Goal: Transaction & Acquisition: Download file/media

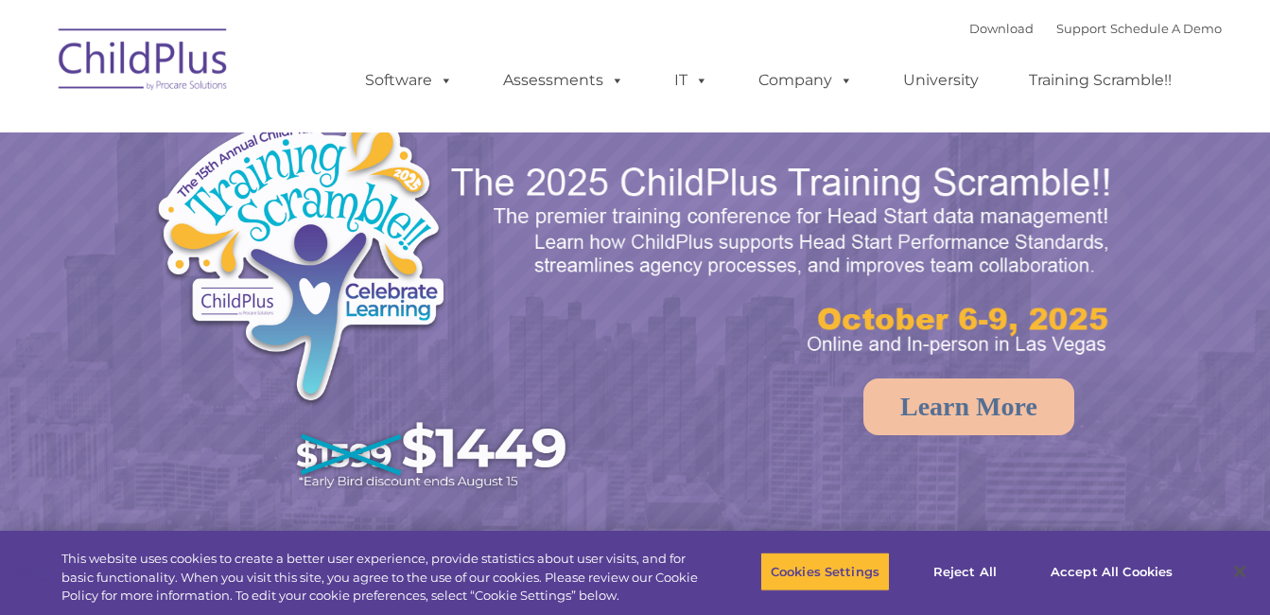
select select "MEDIUM"
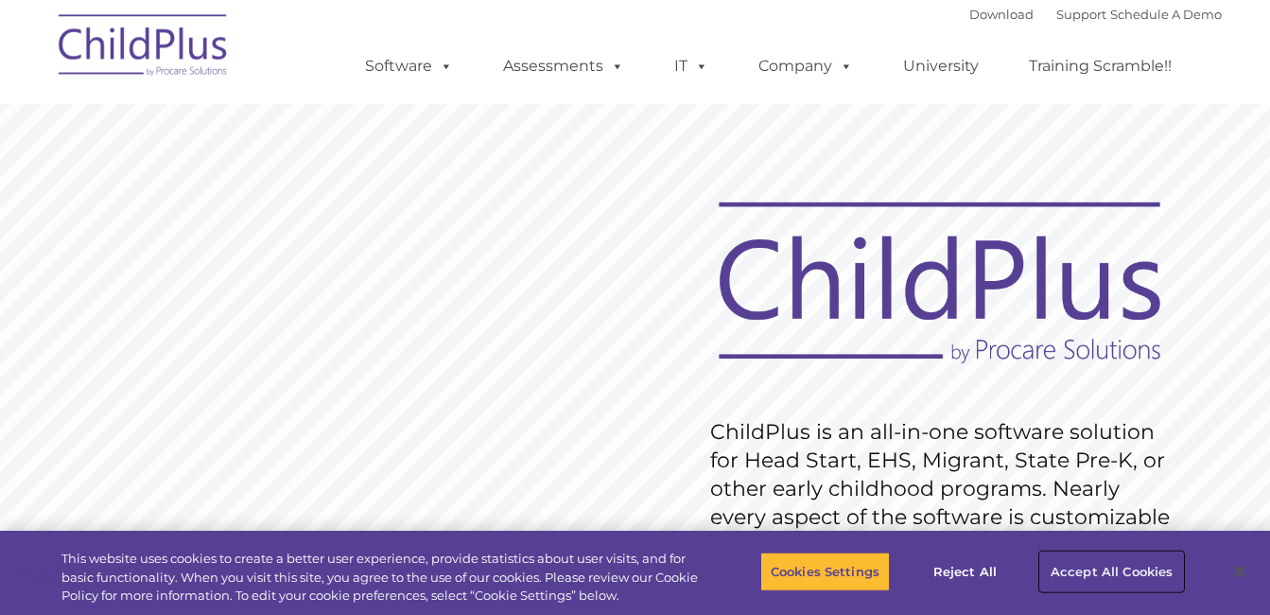
click at [1114, 566] on button "Accept All Cookies" at bounding box center [1111, 571] width 143 height 40
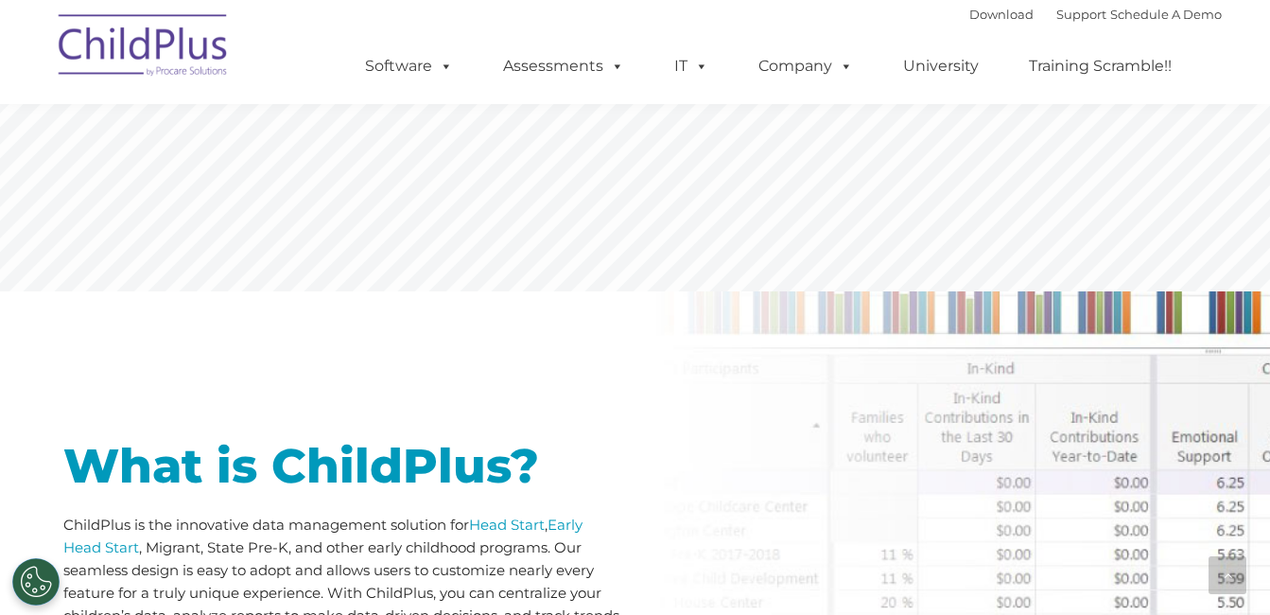
scroll to position [636, 0]
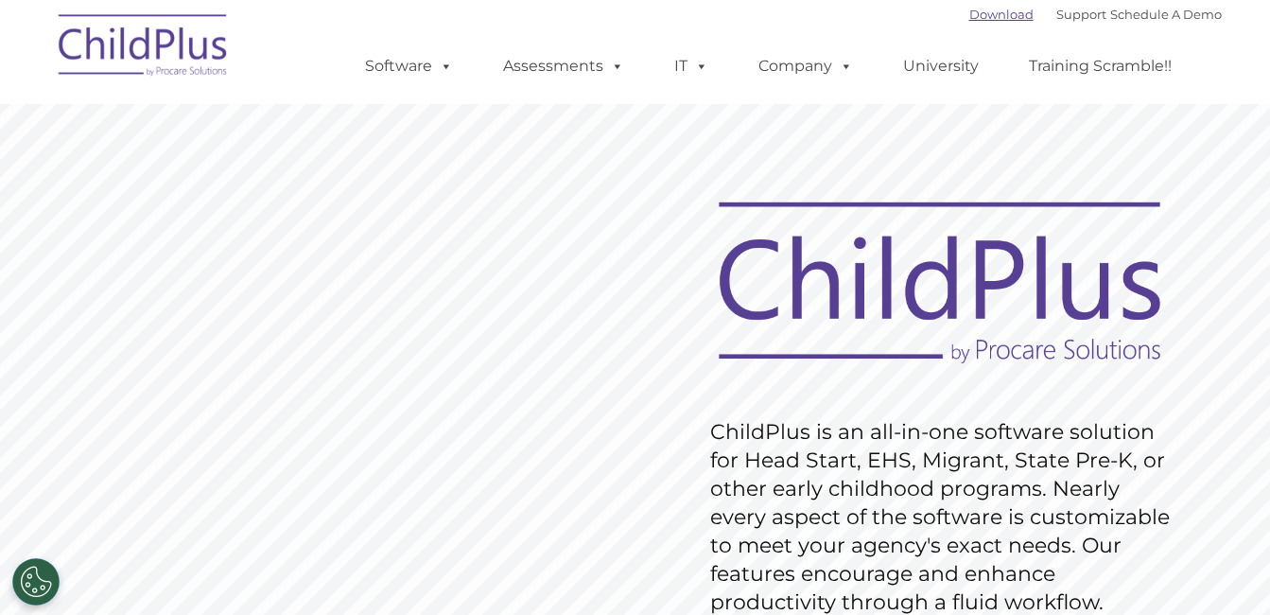
click at [969, 8] on link "Download" at bounding box center [1001, 14] width 64 height 15
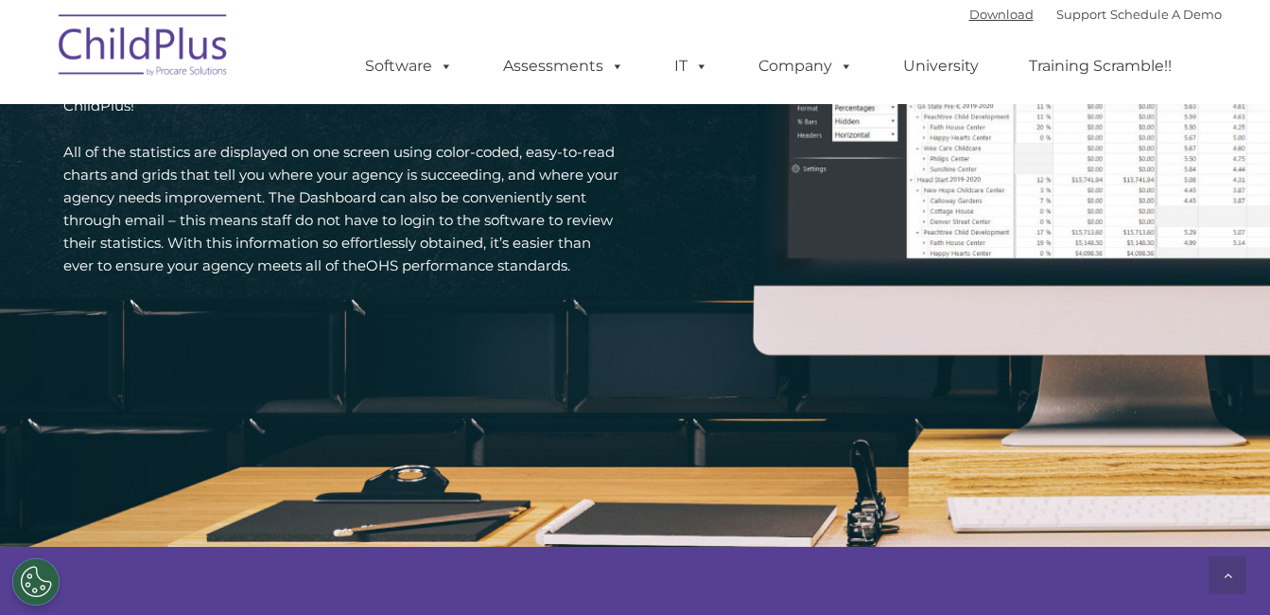
scroll to position [2968, 0]
